Goal: Check status: Check status

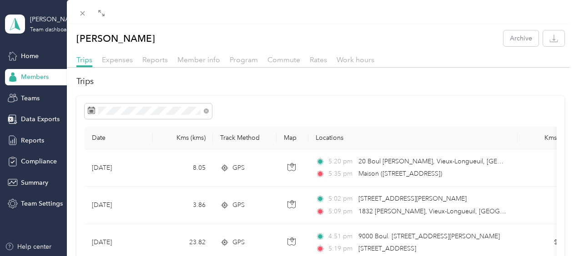
click at [160, 56] on span "Reports" at bounding box center [154, 59] width 25 height 9
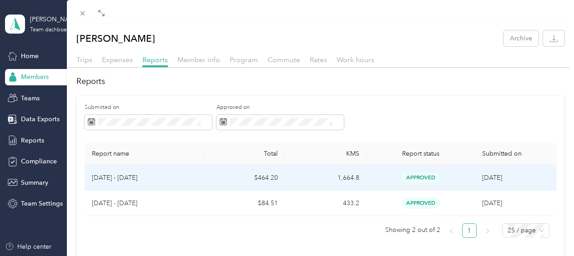
click at [502, 180] on span "9/30/2025" at bounding box center [492, 178] width 20 height 8
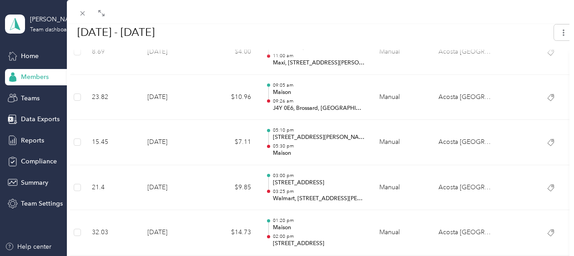
scroll to position [954, 0]
